Goal: Task Accomplishment & Management: Use online tool/utility

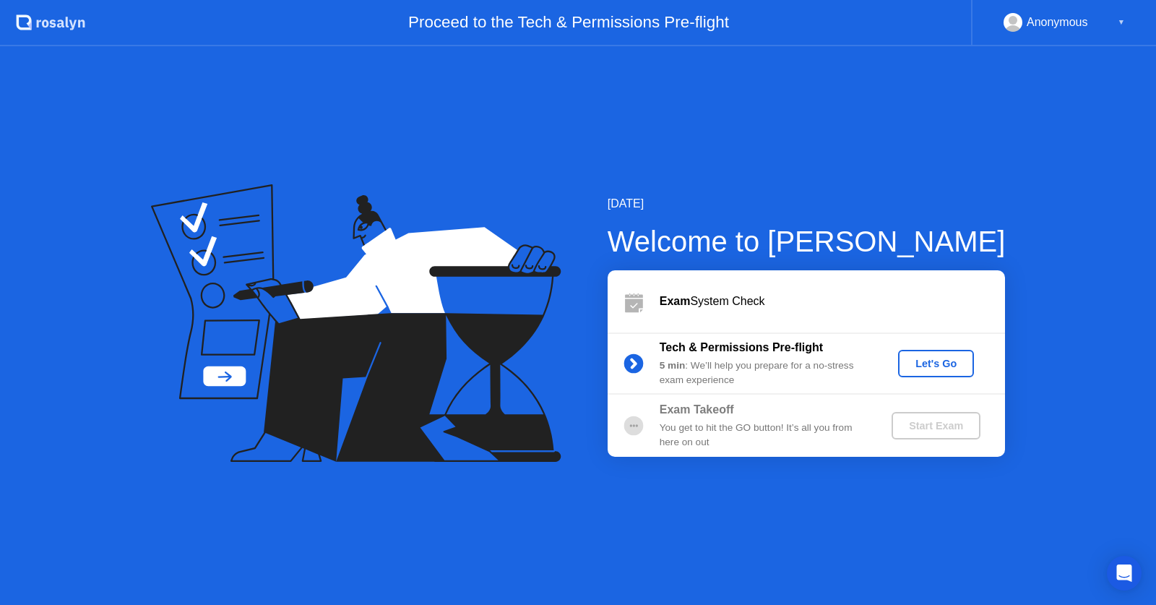
click at [869, 259] on div "Welcome to [PERSON_NAME]" at bounding box center [807, 241] width 398 height 43
click at [1040, 166] on div "[DATE] Welcome to [PERSON_NAME] Exam System Check Tech & Permissions Pre-flight…" at bounding box center [578, 325] width 1156 height 559
click at [1036, 166] on div "[DATE] Welcome to [PERSON_NAME] Exam System Check Tech & Permissions Pre-flight…" at bounding box center [578, 325] width 1156 height 559
click at [1032, 163] on div "[DATE] Welcome to [PERSON_NAME] Exam System Check Tech & Permissions Pre-flight…" at bounding box center [578, 325] width 1156 height 559
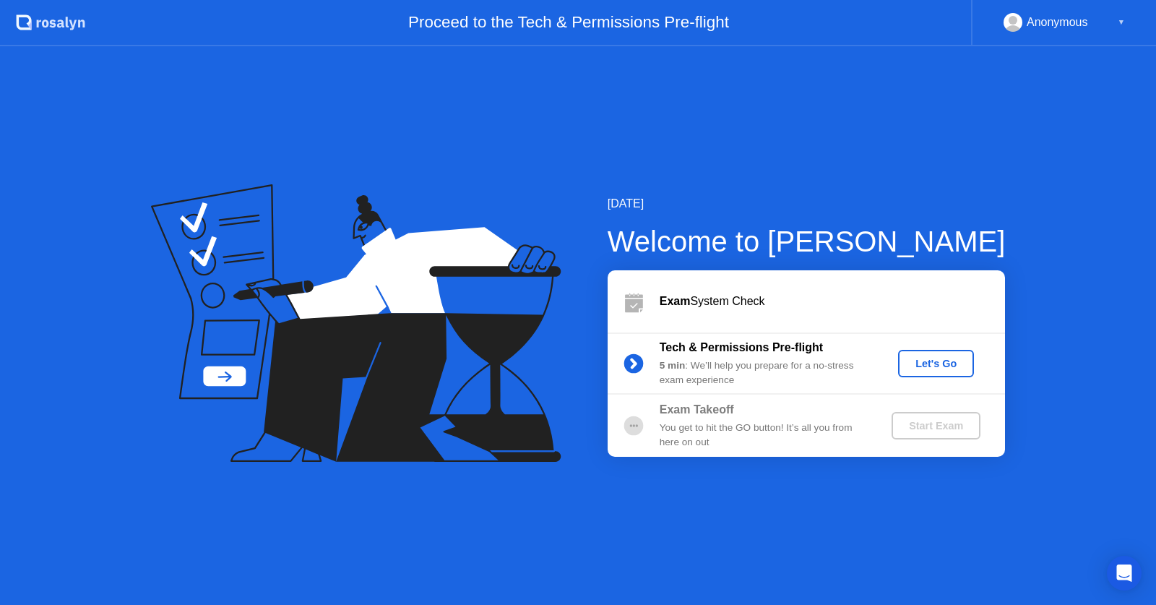
click at [1032, 163] on div "[DATE] Welcome to [PERSON_NAME] Exam System Check Tech & Permissions Pre-flight…" at bounding box center [578, 325] width 1156 height 559
click at [1032, 162] on div "[DATE] Welcome to [PERSON_NAME] Exam System Check Tech & Permissions Pre-flight…" at bounding box center [578, 325] width 1156 height 559
click at [1034, 168] on div "[DATE] Welcome to [PERSON_NAME] Exam System Check Tech & Permissions Pre-flight…" at bounding box center [578, 325] width 1156 height 559
click at [932, 354] on button "Let's Go" at bounding box center [936, 363] width 76 height 27
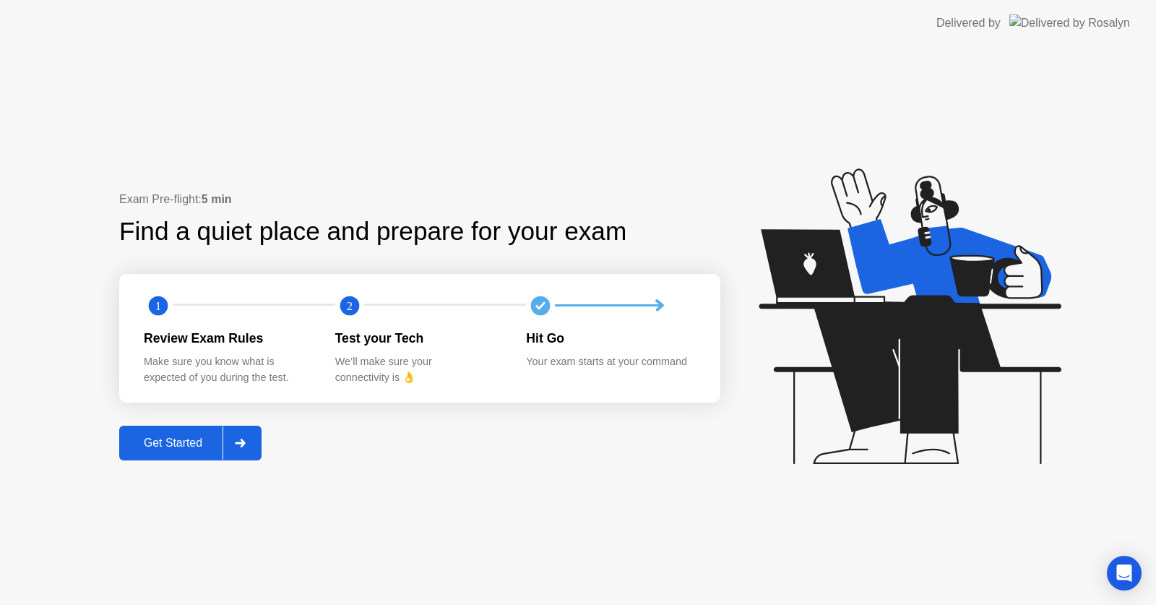
click at [193, 448] on div "Get Started" at bounding box center [173, 443] width 99 height 13
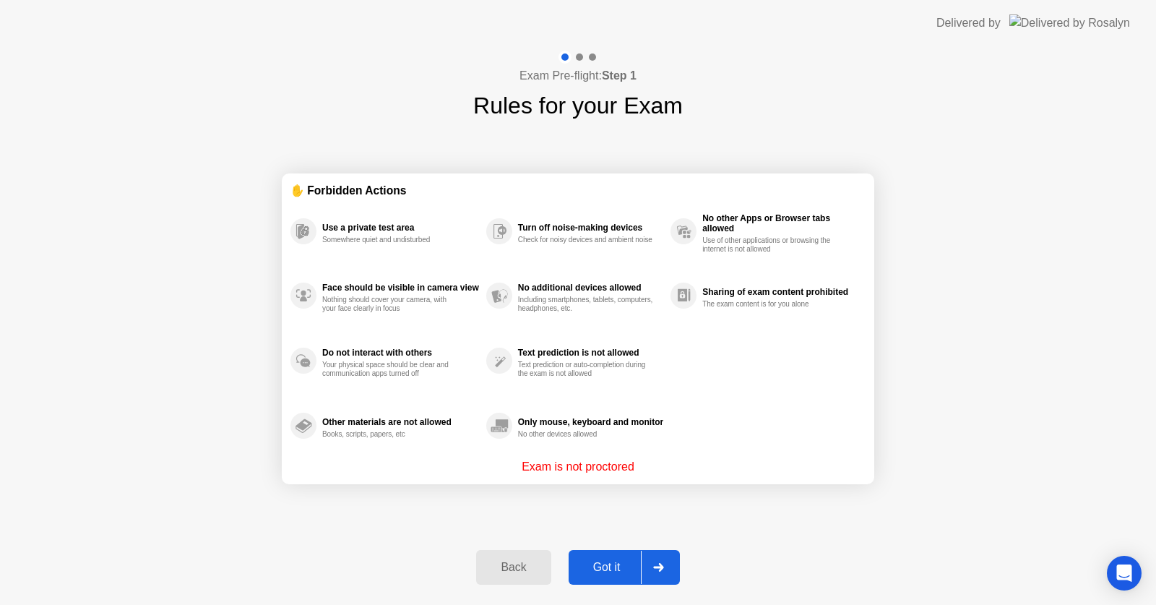
click at [623, 572] on div "Got it" at bounding box center [607, 567] width 68 height 13
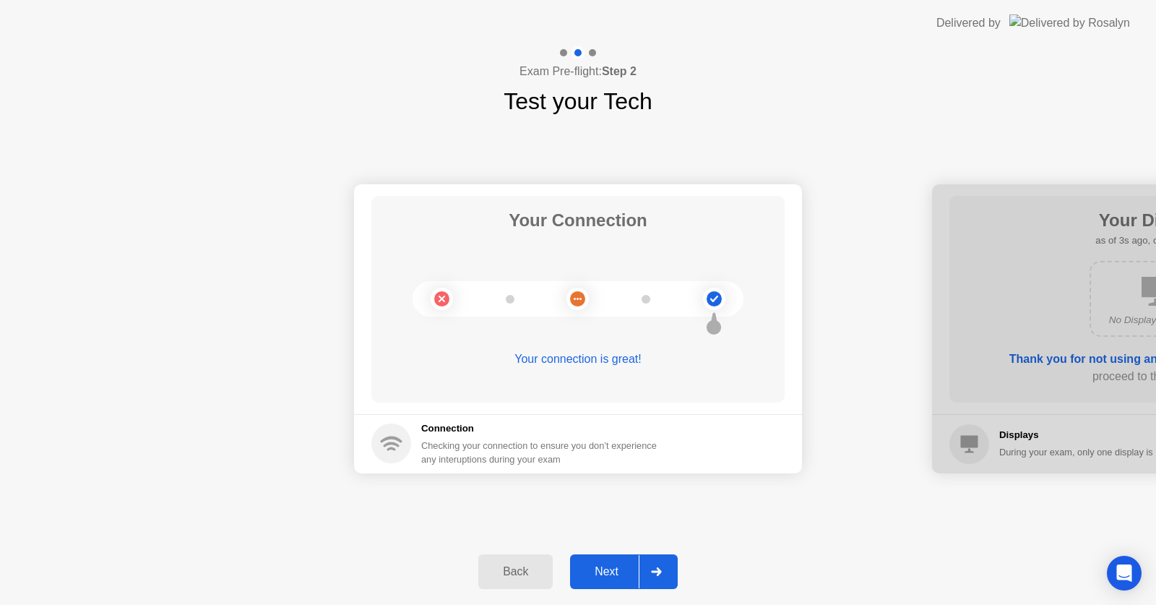
click at [624, 567] on div "Next" at bounding box center [607, 571] width 64 height 13
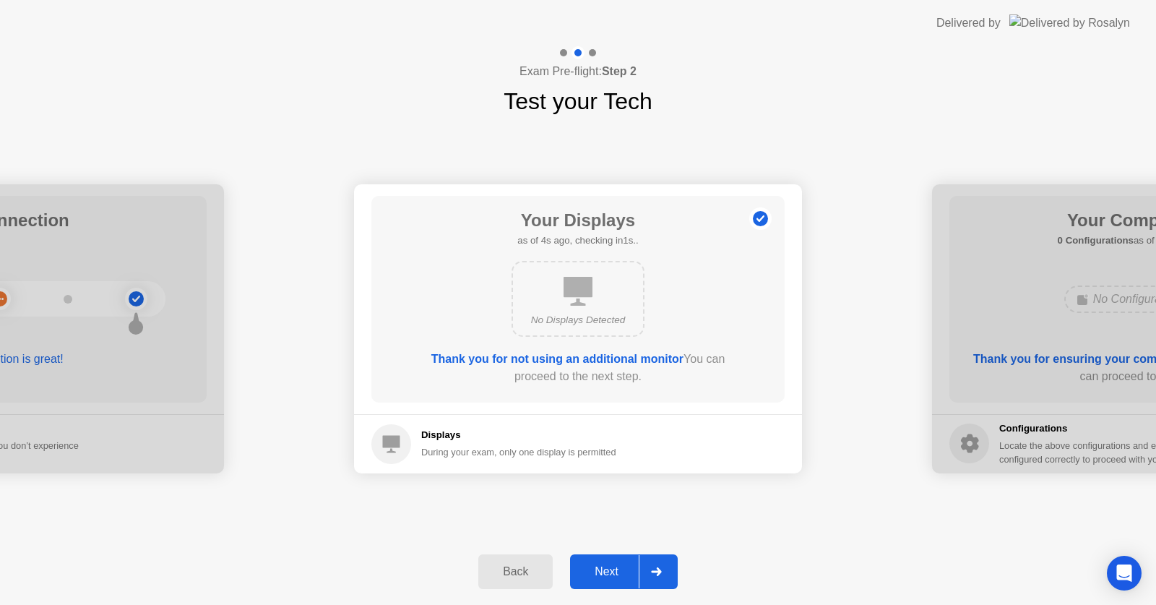
click at [632, 562] on button "Next" at bounding box center [624, 571] width 108 height 35
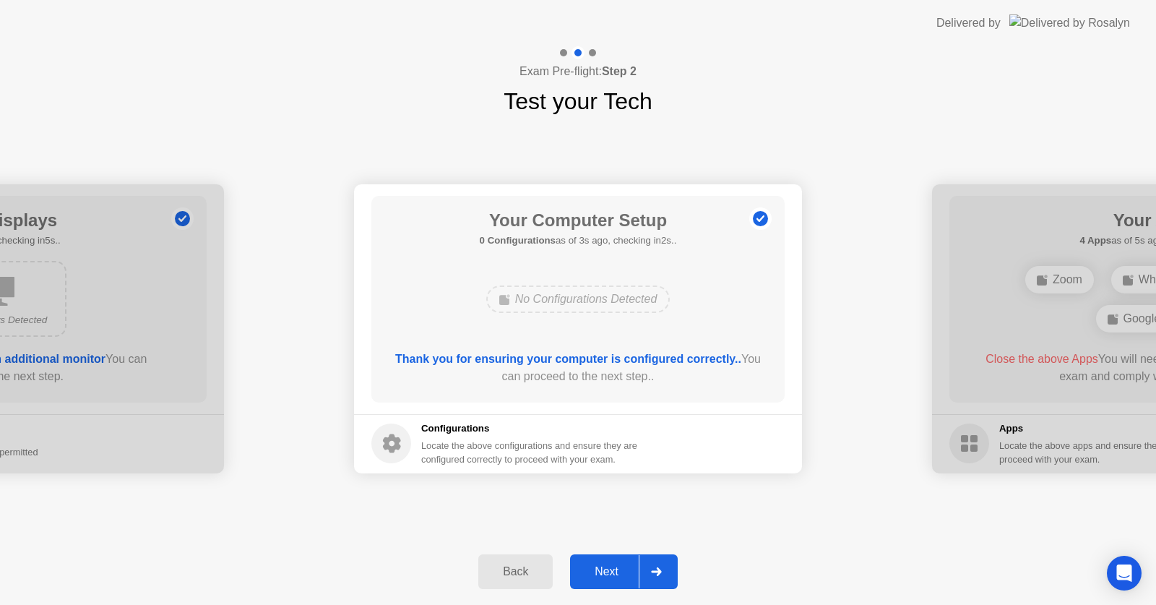
click at [630, 565] on div "Next" at bounding box center [607, 571] width 64 height 13
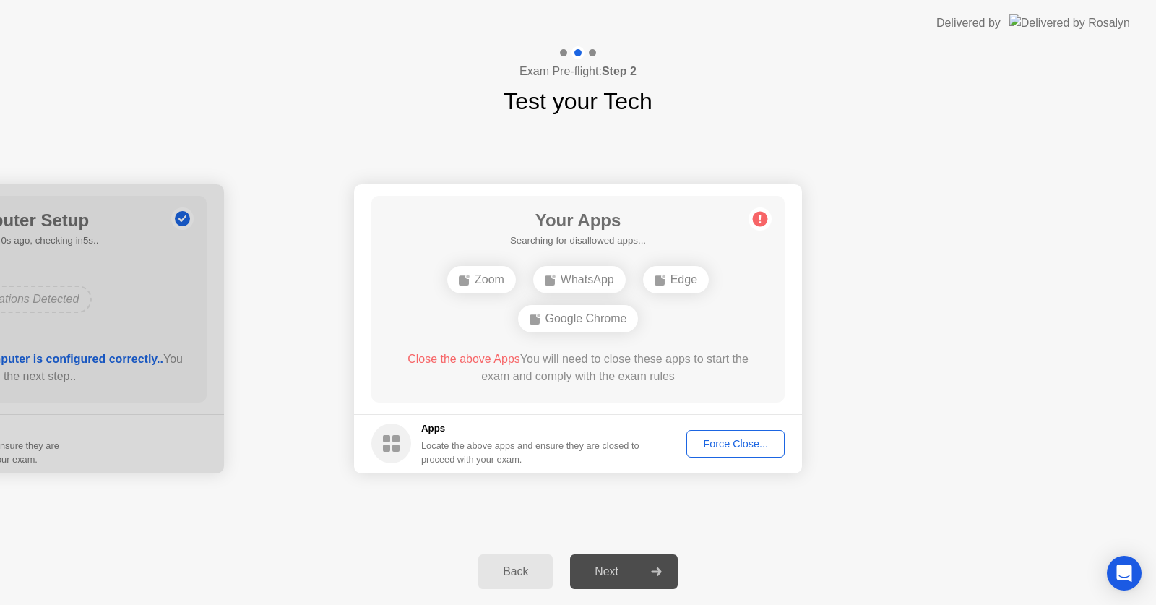
click at [823, 495] on div "Your Connection Your connection is great! Connection Checking your connection t…" at bounding box center [578, 329] width 1156 height 420
click at [363, 278] on main "Your Apps 2 Apps as of 0s ago, checking in5s.. WhatsApp Edge Close the above Ap…" at bounding box center [578, 299] width 448 height 230
click at [725, 327] on div "Your Apps 2 Apps as of 2s ago, checking in3s.. WhatsApp Edge Close the above Ap…" at bounding box center [577, 299] width 413 height 207
drag, startPoint x: 766, startPoint y: 223, endPoint x: 757, endPoint y: 218, distance: 10.7
click at [765, 223] on circle at bounding box center [760, 218] width 15 height 15
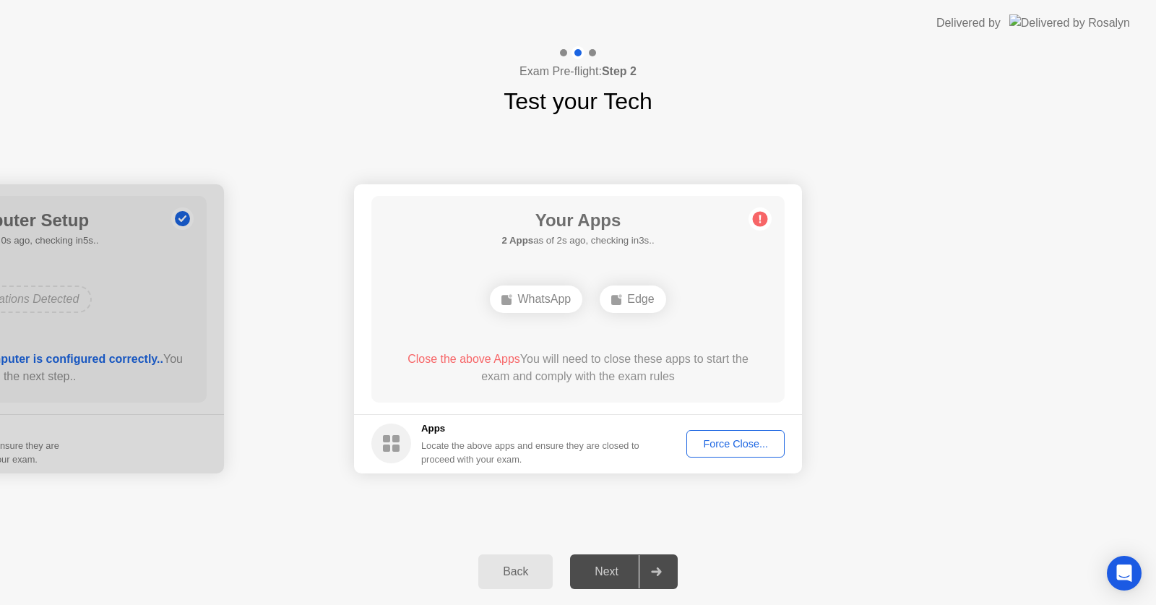
click at [757, 218] on circle at bounding box center [760, 218] width 15 height 15
click at [726, 435] on button "Force Close..." at bounding box center [736, 443] width 98 height 27
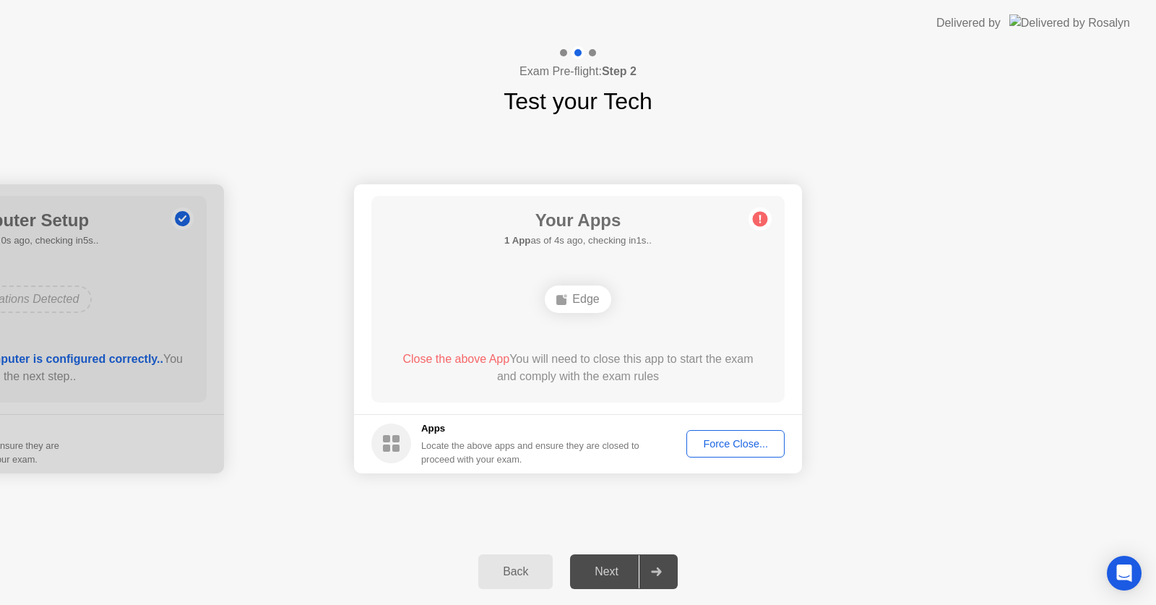
click at [747, 432] on button "Force Close..." at bounding box center [736, 443] width 98 height 27
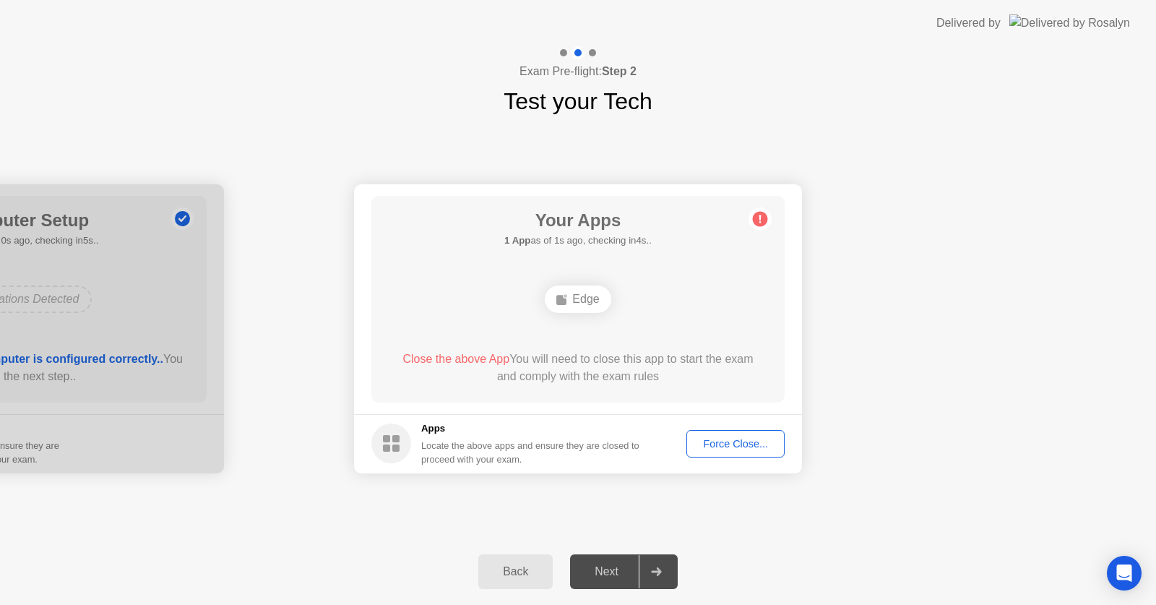
click at [737, 439] on div "Force Close..." at bounding box center [736, 444] width 88 height 12
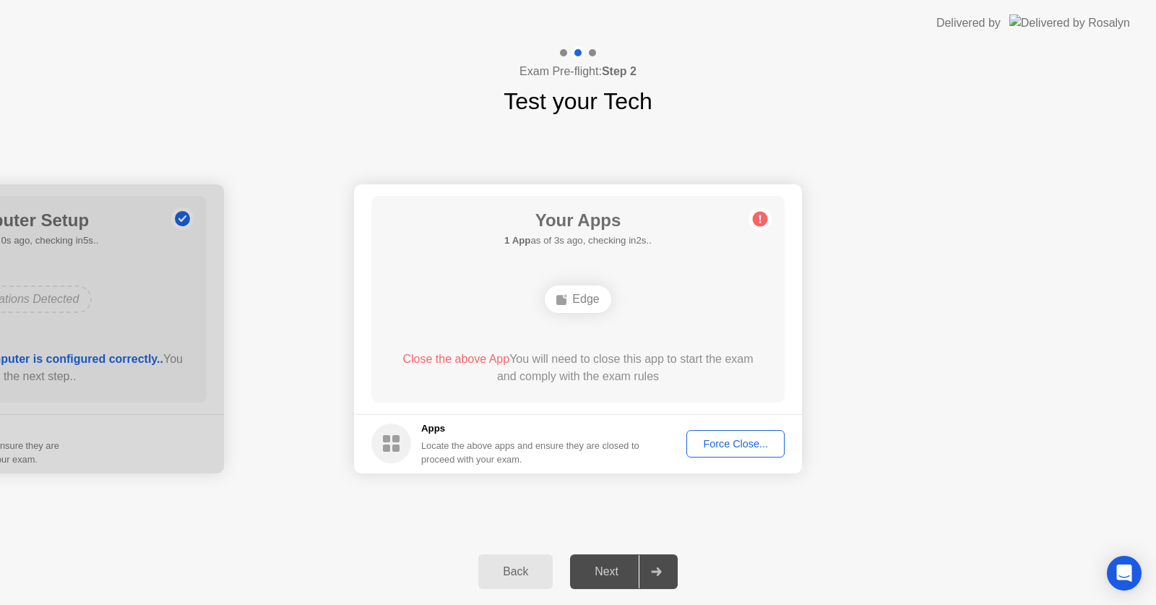
click at [723, 444] on div "Force Close..." at bounding box center [736, 444] width 88 height 12
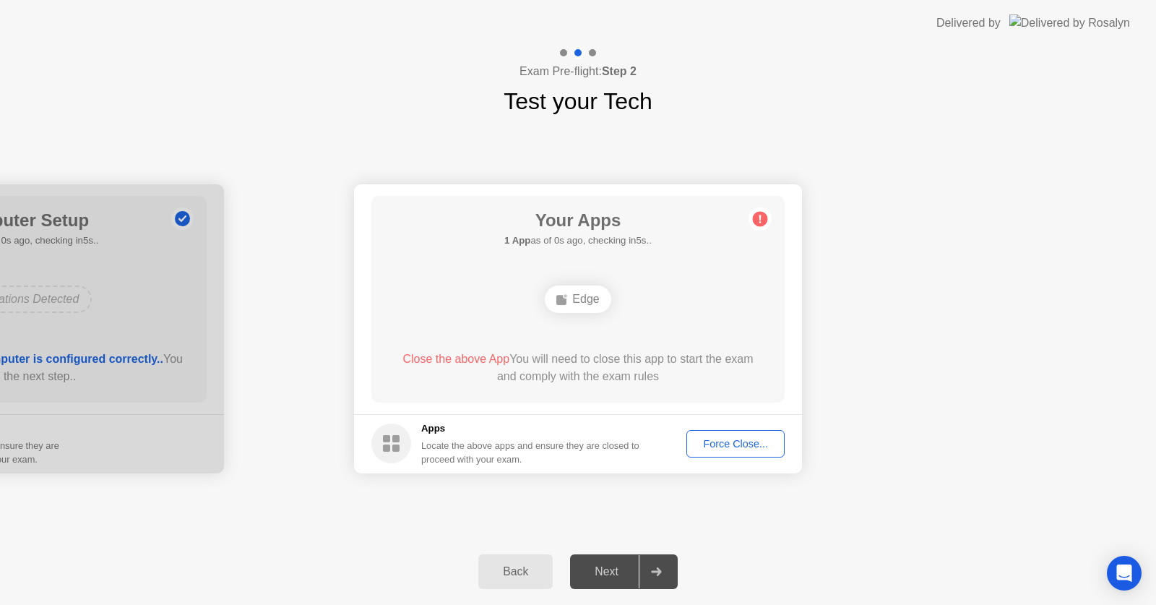
click at [729, 444] on div "Force Close..." at bounding box center [736, 444] width 88 height 12
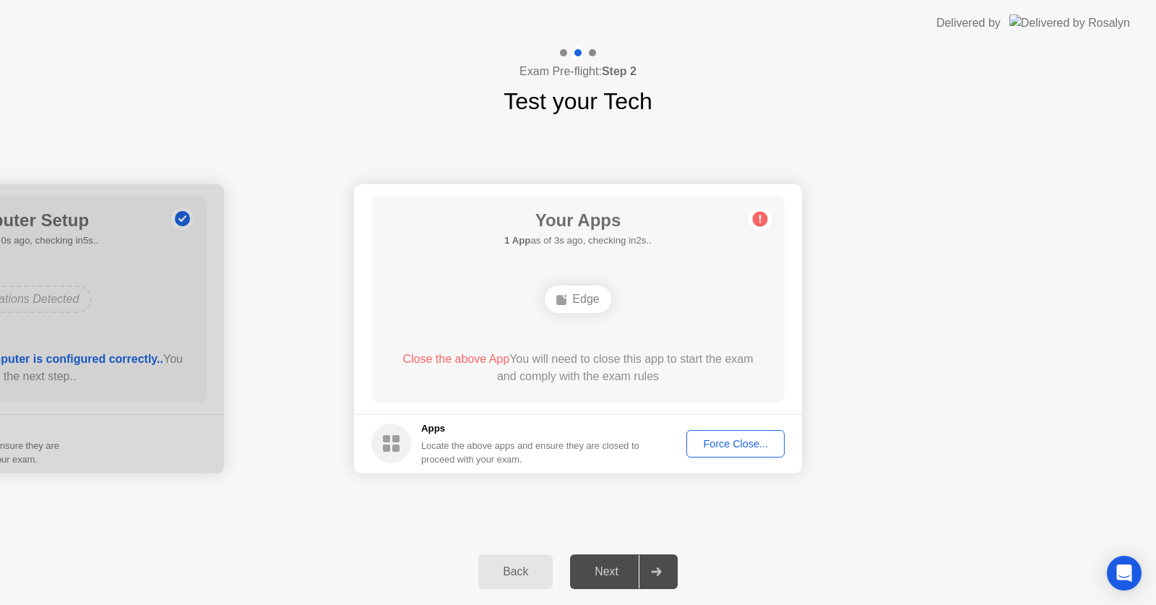
click at [455, 361] on span "Close the above App" at bounding box center [456, 359] width 107 height 12
click at [767, 214] on icon at bounding box center [760, 218] width 23 height 23
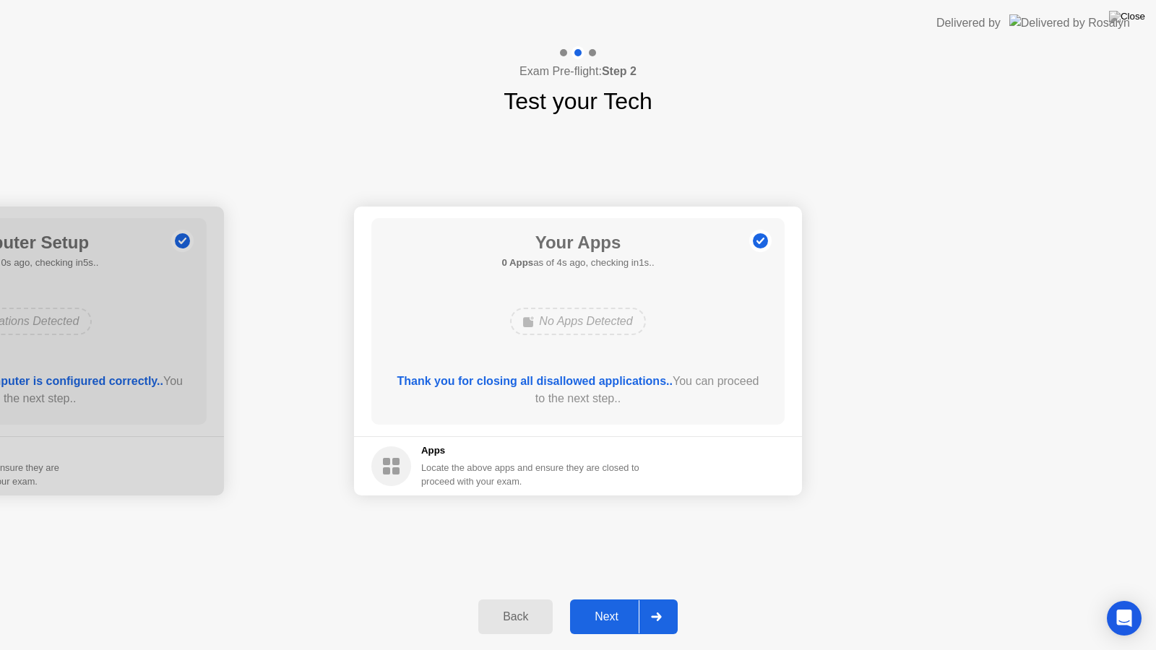
click at [594, 604] on div "Next" at bounding box center [607, 617] width 64 height 13
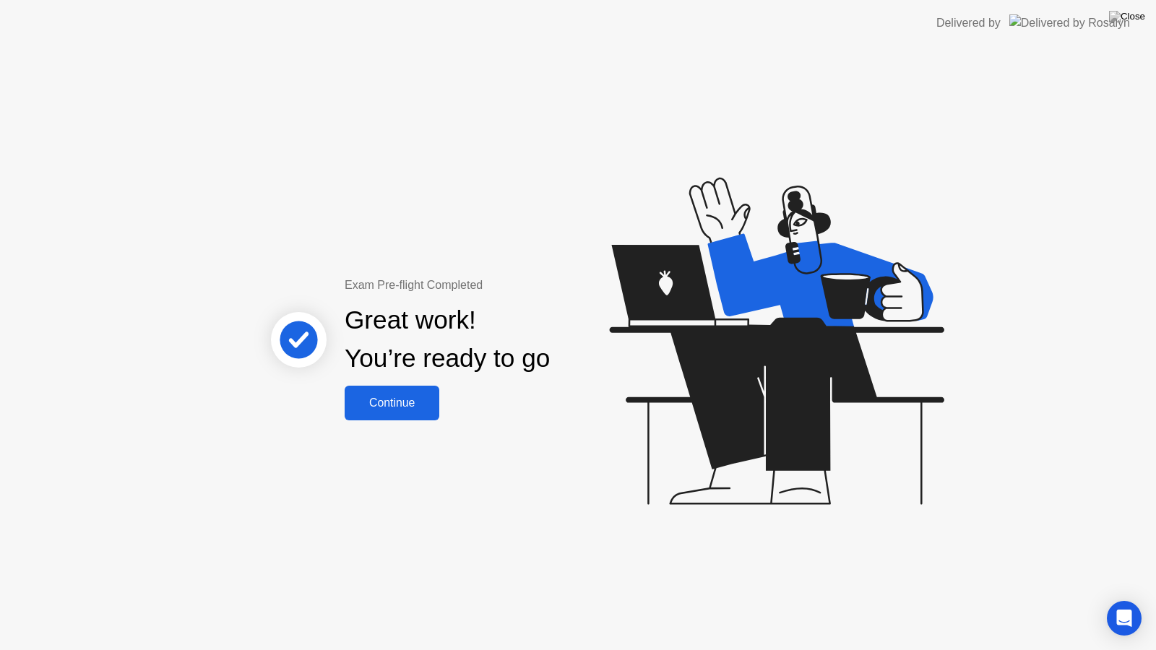
click at [406, 407] on div "Continue" at bounding box center [392, 403] width 86 height 13
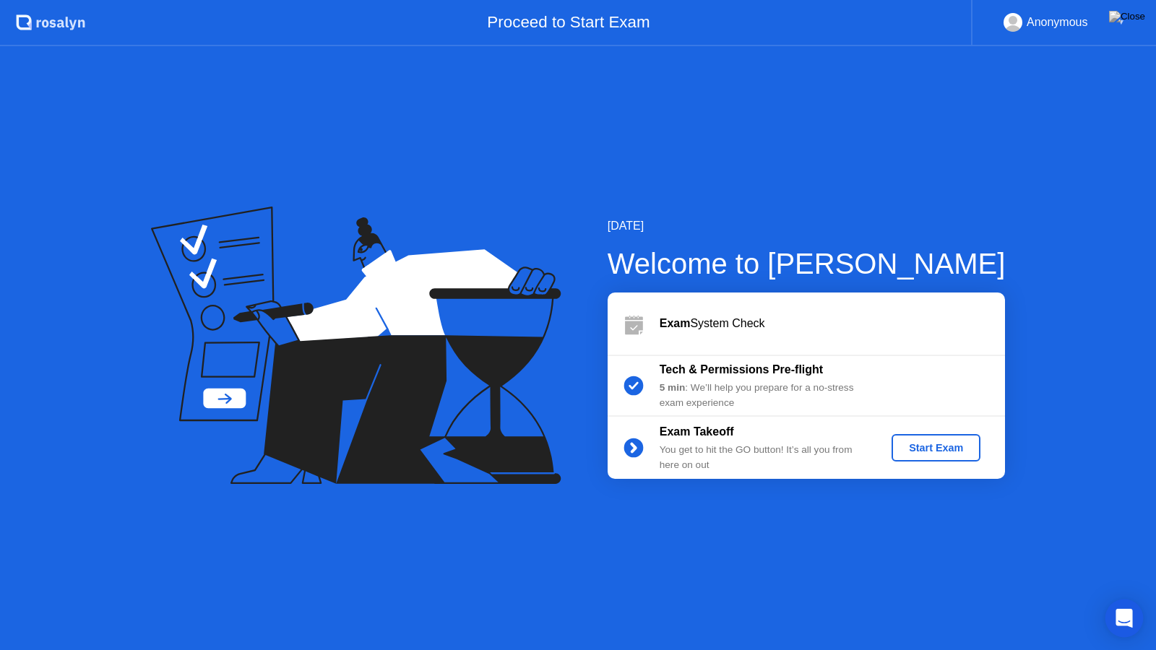
click at [1122, 604] on icon "Open Intercom Messenger" at bounding box center [1124, 618] width 17 height 19
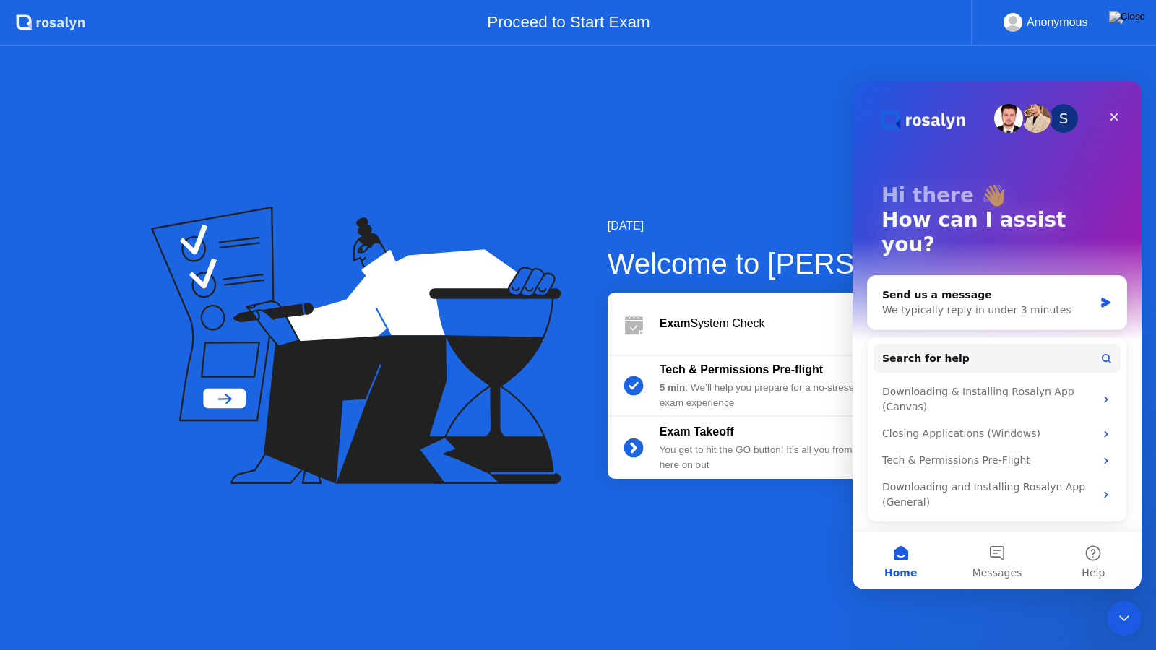
click at [747, 575] on div "[DATE] Welcome to [PERSON_NAME] Exam System Check Tech & Permissions Pre-flight…" at bounding box center [578, 348] width 1156 height 604
click at [1120, 604] on icon "Close Intercom Messenger" at bounding box center [1122, 617] width 10 height 6
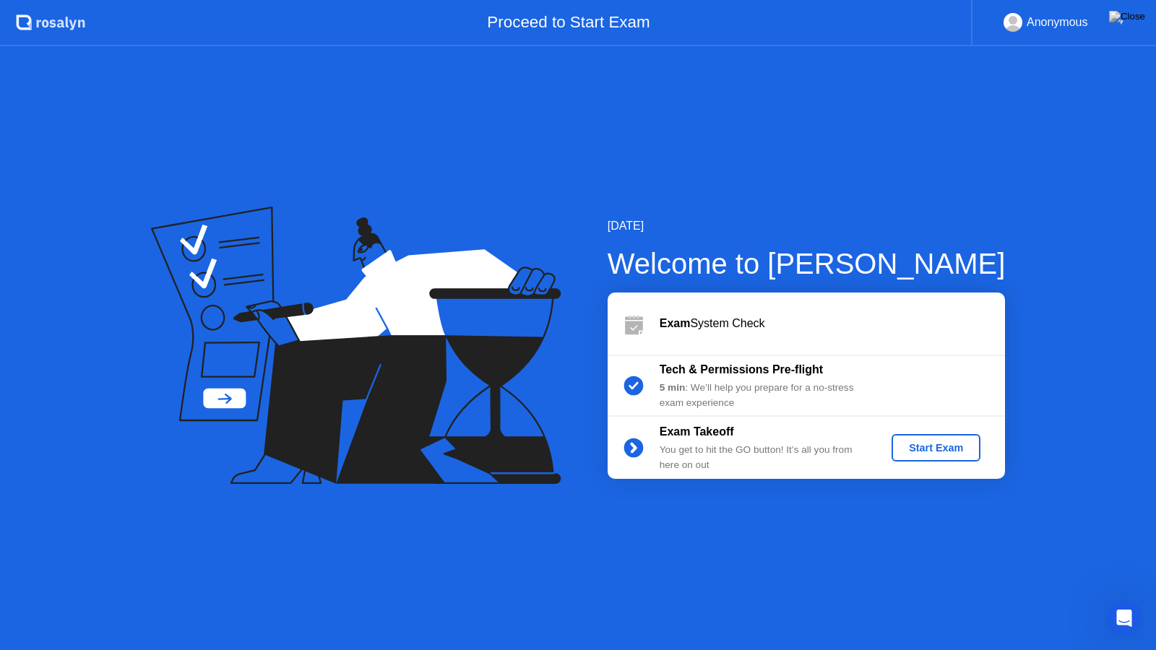
click at [923, 450] on div "Start Exam" at bounding box center [936, 448] width 77 height 12
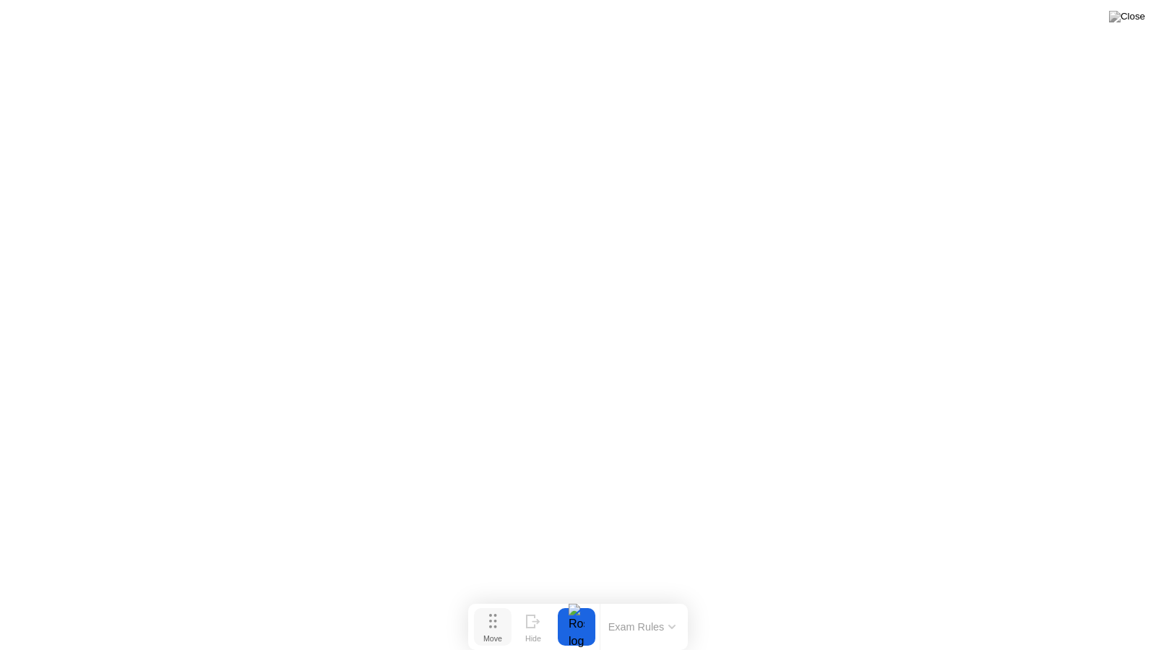
click at [499, 604] on div "Move" at bounding box center [493, 639] width 19 height 9
drag, startPoint x: 499, startPoint y: 632, endPoint x: 298, endPoint y: 441, distance: 277.6
click at [332, 468] on div "Move" at bounding box center [341, 472] width 19 height 9
drag, startPoint x: 298, startPoint y: 441, endPoint x: 498, endPoint y: 610, distance: 262.1
click at [498, 604] on div "Move" at bounding box center [491, 617] width 19 height 9
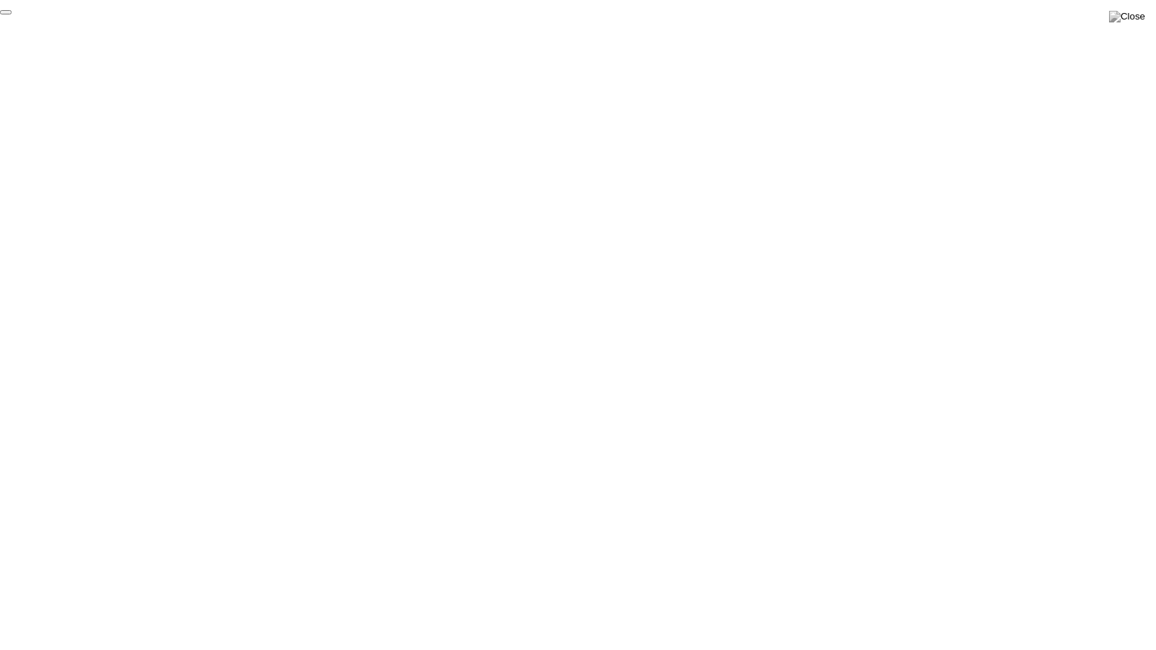
click div "End Proctoring Session"
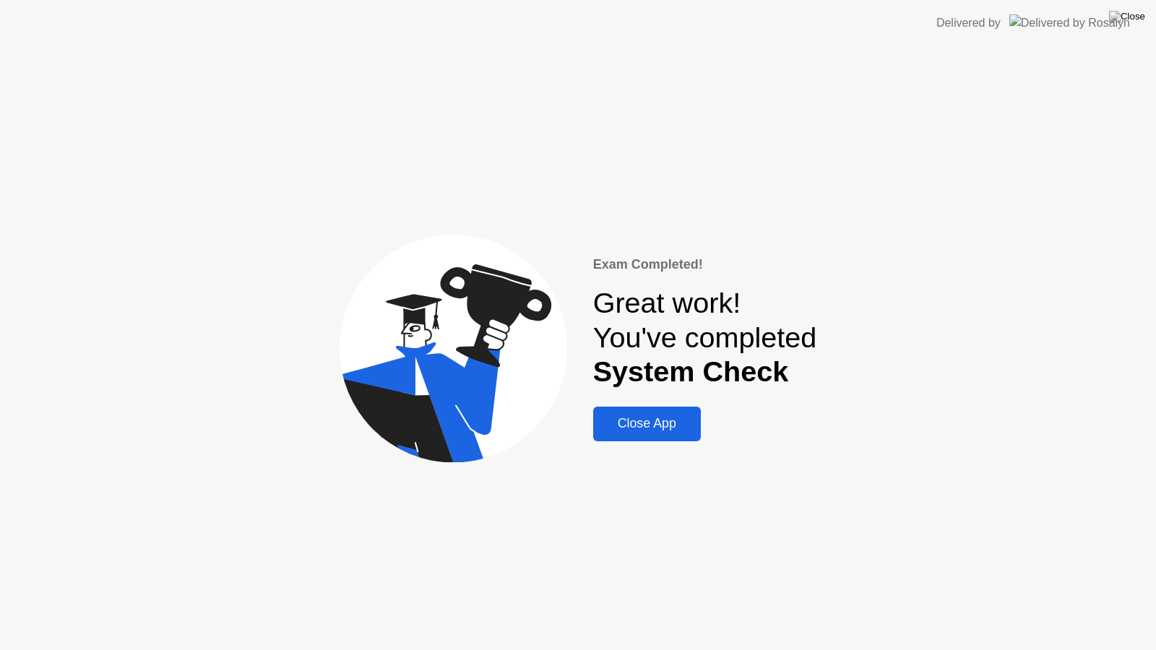
click at [632, 431] on div "Close App" at bounding box center [647, 423] width 99 height 15
